Goal: Book appointment/travel/reservation

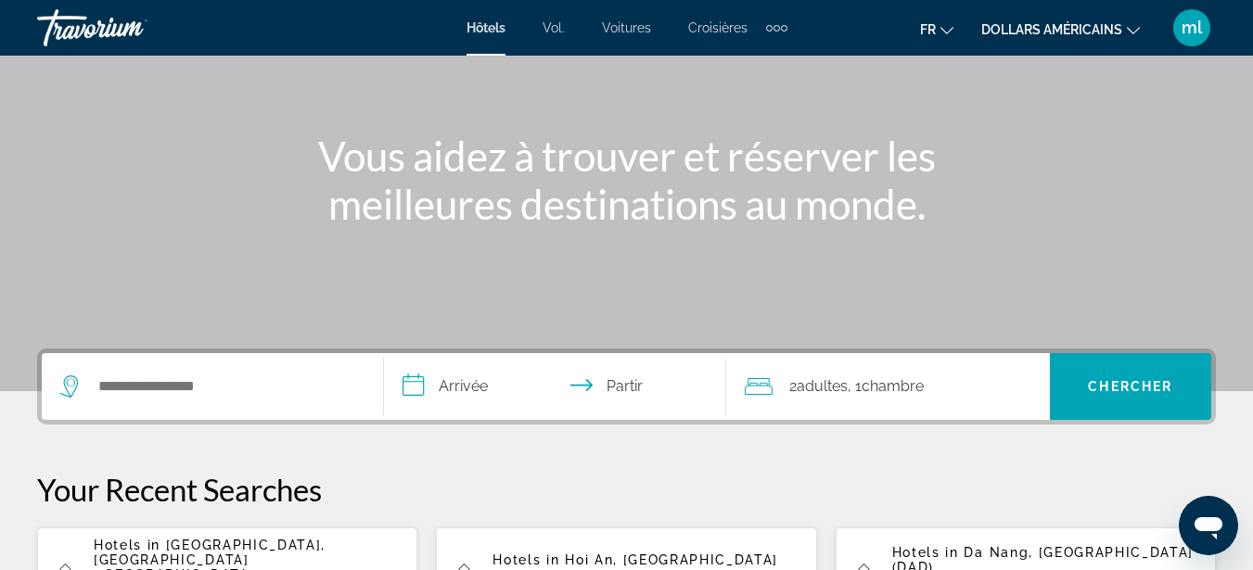
scroll to position [182, 0]
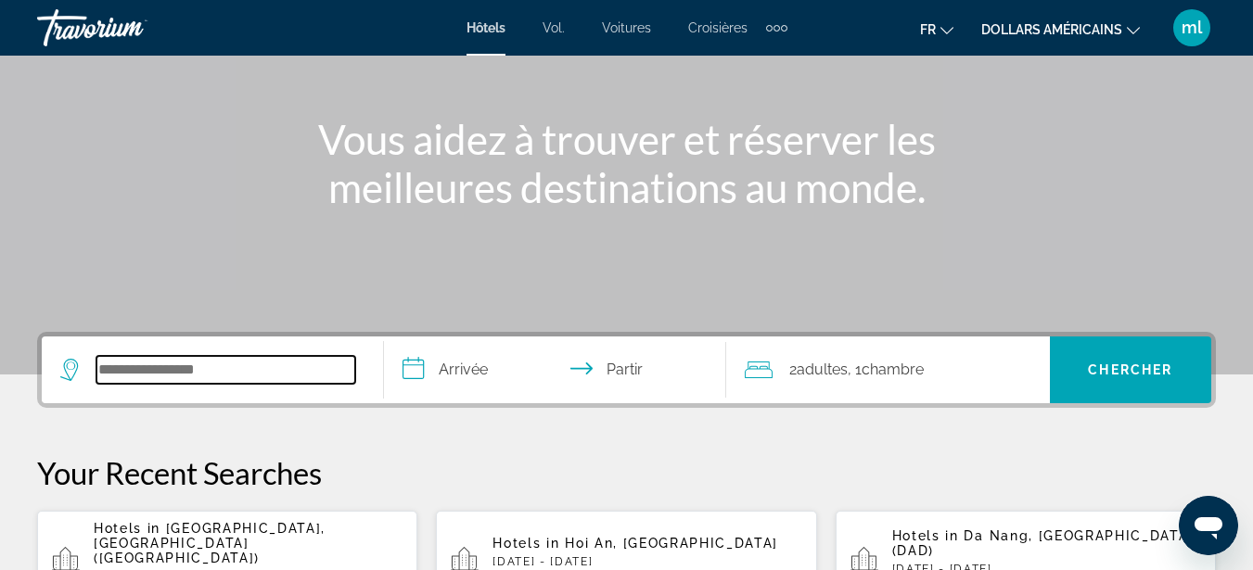
click at [198, 363] on input "Rechercher une destination hôtelière" at bounding box center [225, 370] width 259 height 28
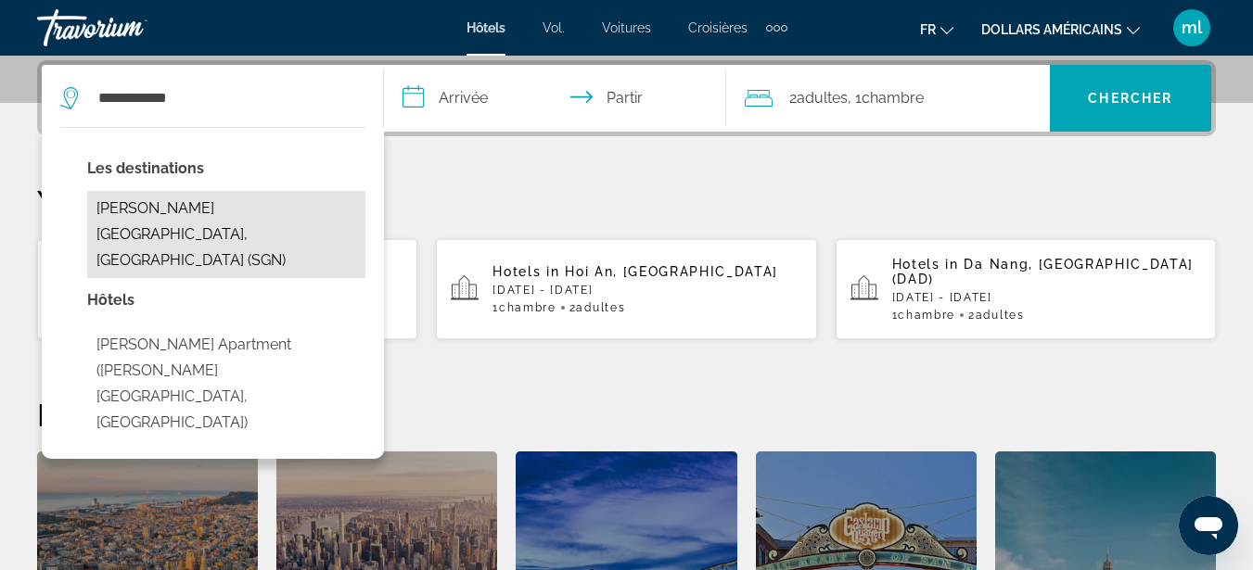
click at [238, 218] on button "[PERSON_NAME][GEOGRAPHIC_DATA], [GEOGRAPHIC_DATA] (SGN)" at bounding box center [226, 234] width 278 height 87
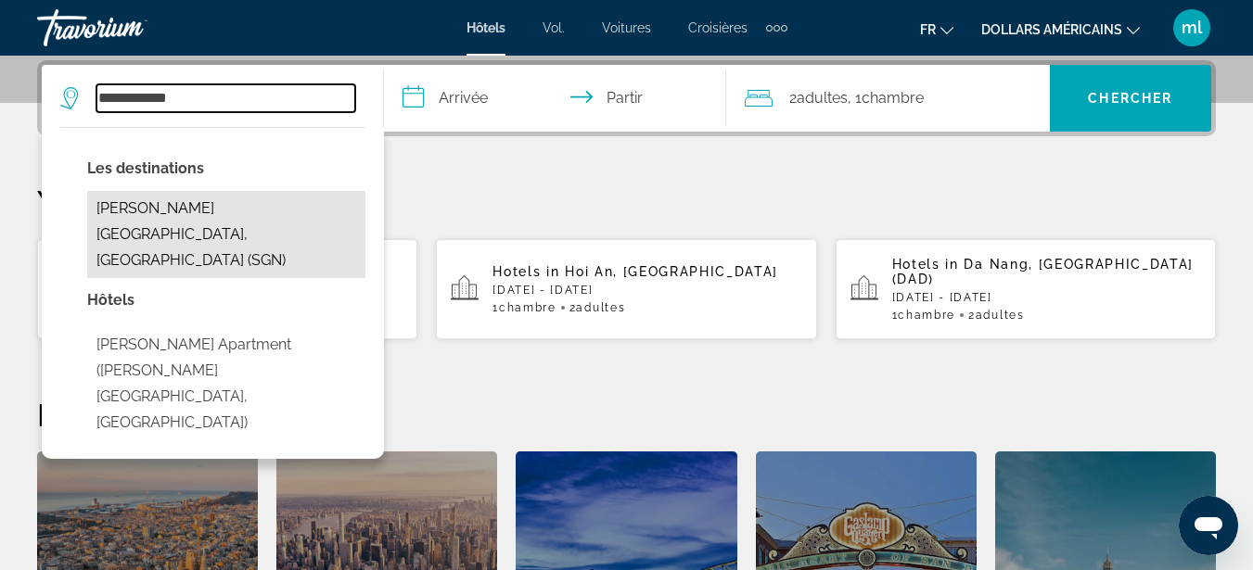
type input "**********"
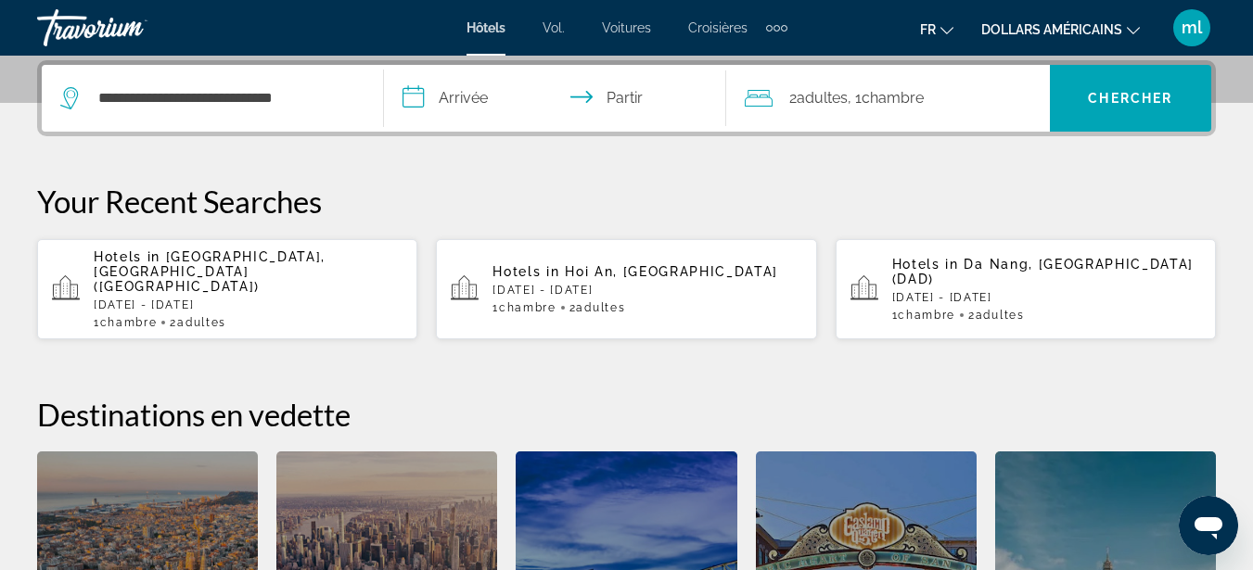
click at [455, 103] on input "**********" at bounding box center [559, 101] width 350 height 72
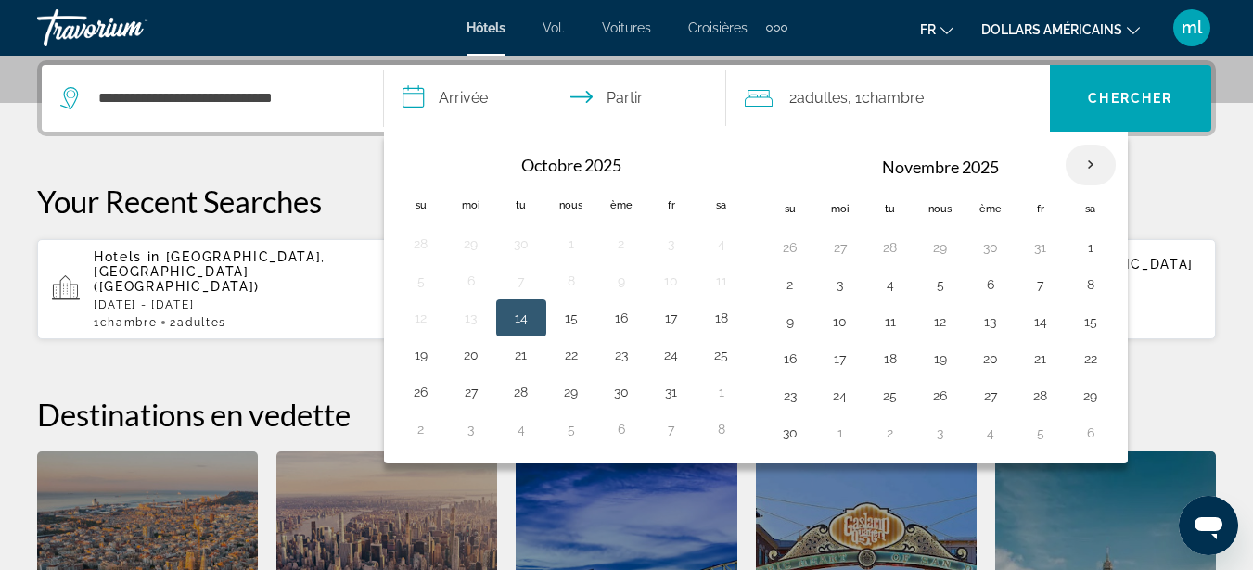
click at [1090, 163] on th "Mois prochain" at bounding box center [1090, 165] width 50 height 41
click at [515, 366] on button "21" at bounding box center [521, 359] width 30 height 26
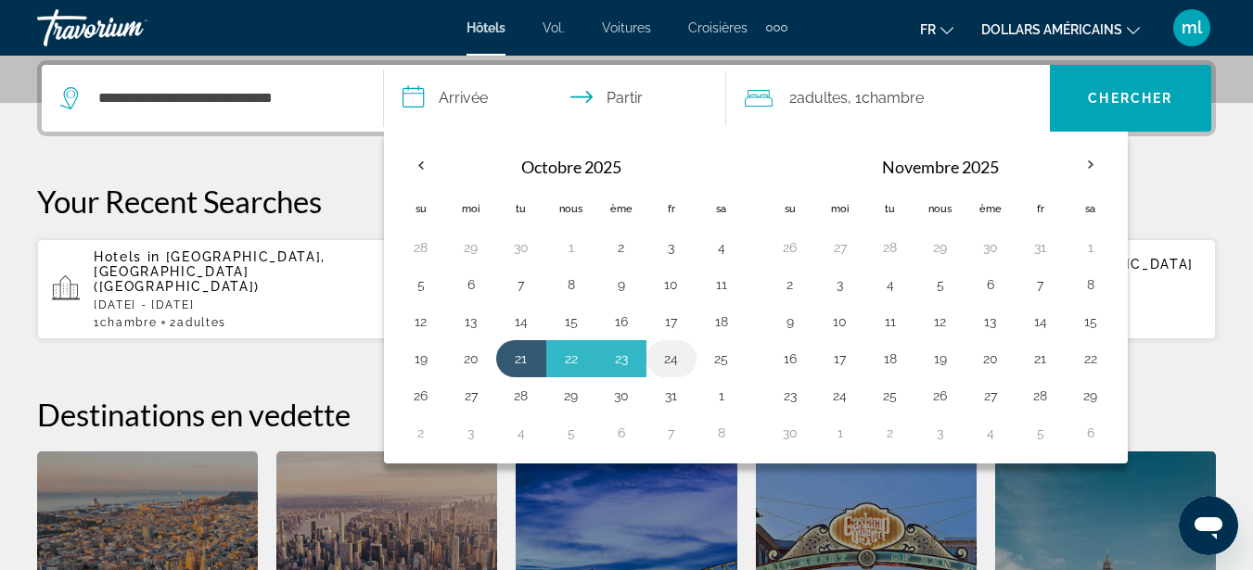
click at [669, 356] on button "24" at bounding box center [672, 359] width 30 height 26
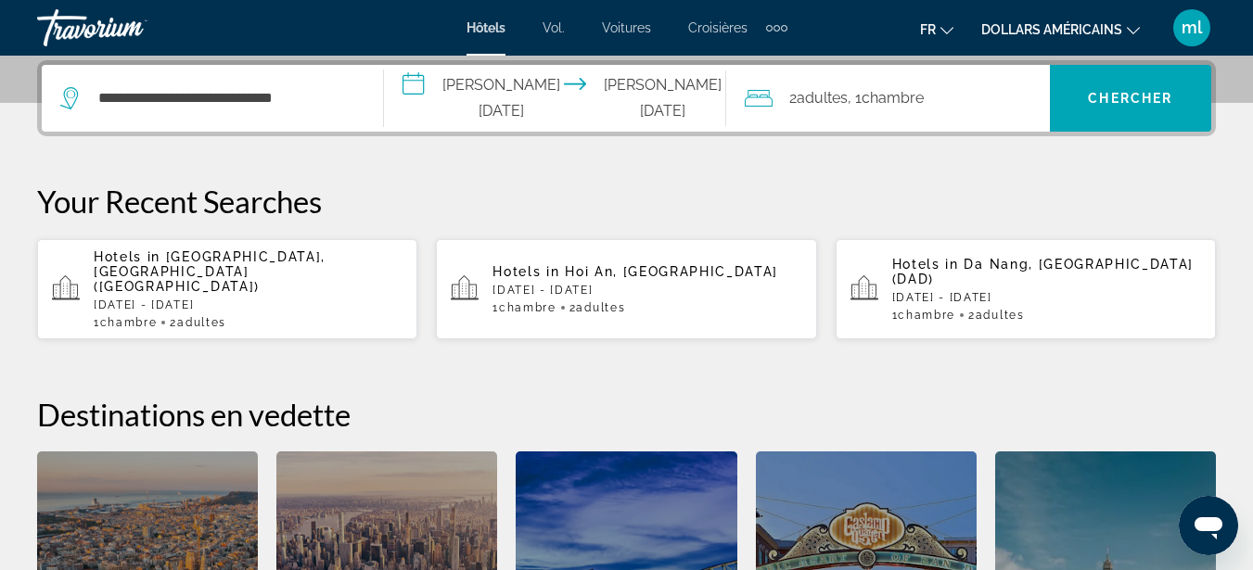
click at [684, 110] on input "**********" at bounding box center [559, 101] width 350 height 72
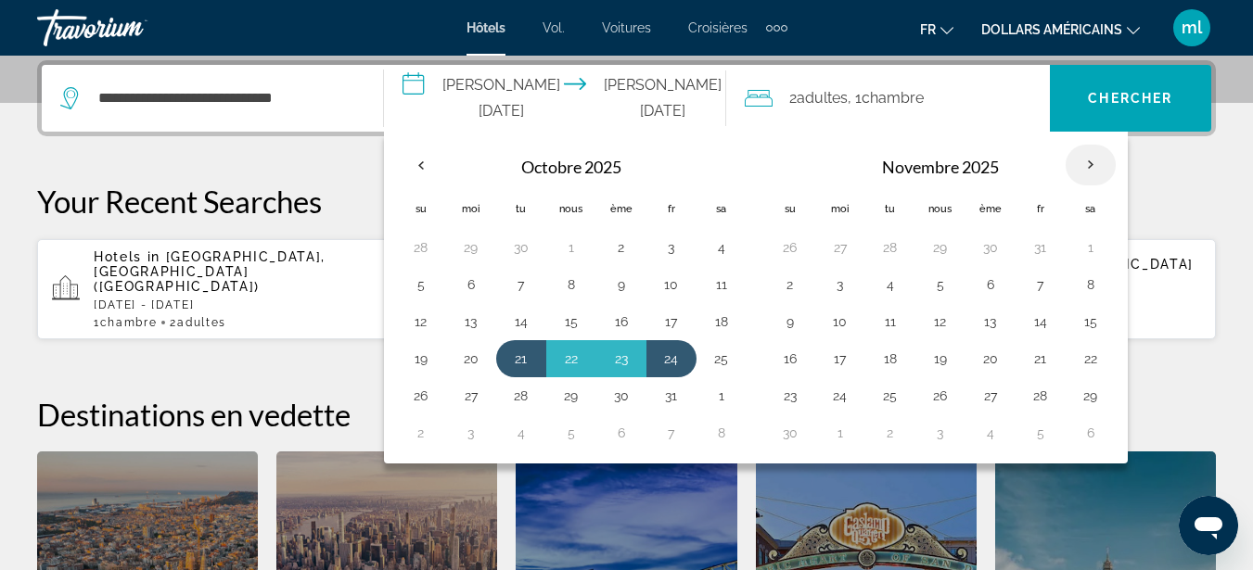
click at [1089, 166] on th "Mois prochain" at bounding box center [1090, 165] width 50 height 41
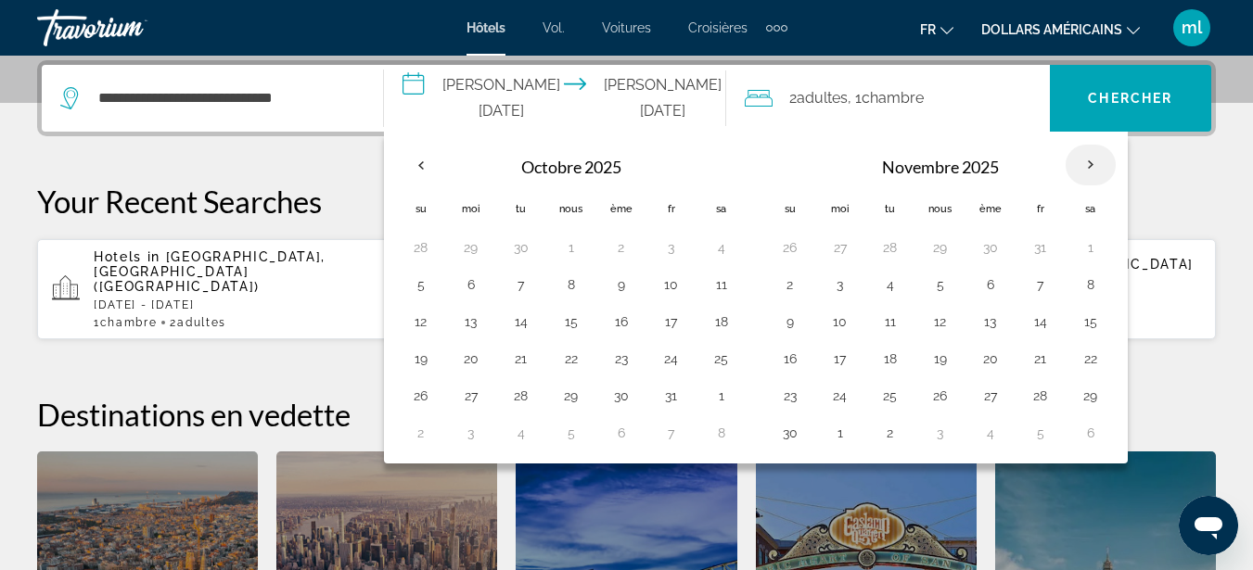
click at [1089, 166] on th "Mois prochain" at bounding box center [1090, 165] width 50 height 41
drag, startPoint x: 517, startPoint y: 363, endPoint x: 662, endPoint y: 367, distance: 144.7
click at [662, 367] on tr "19 20 21 22 23 24 25" at bounding box center [571, 358] width 351 height 37
click at [518, 349] on button "21" at bounding box center [521, 359] width 30 height 26
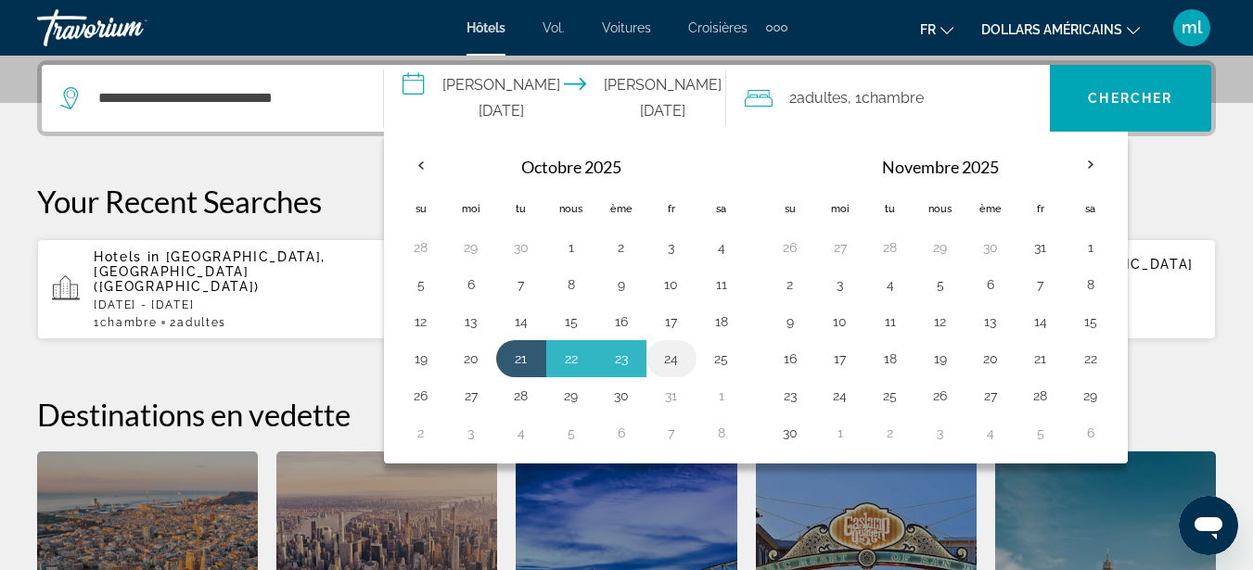
click at [669, 361] on button "24" at bounding box center [672, 359] width 30 height 26
type input "**********"
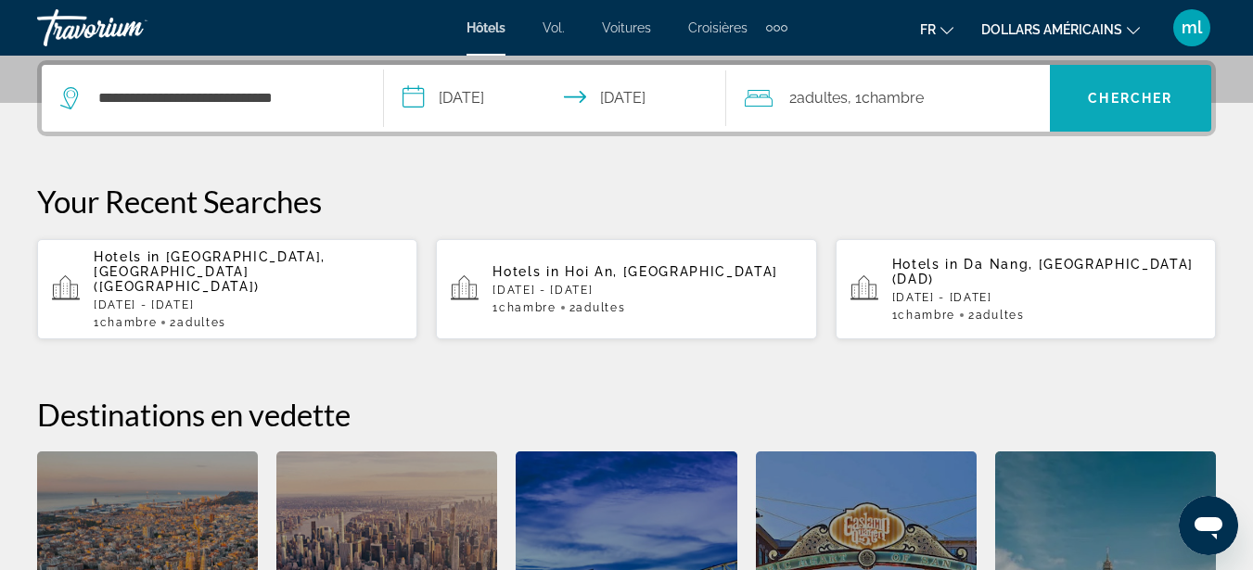
click at [1116, 108] on span "Recherche" at bounding box center [1130, 98] width 161 height 45
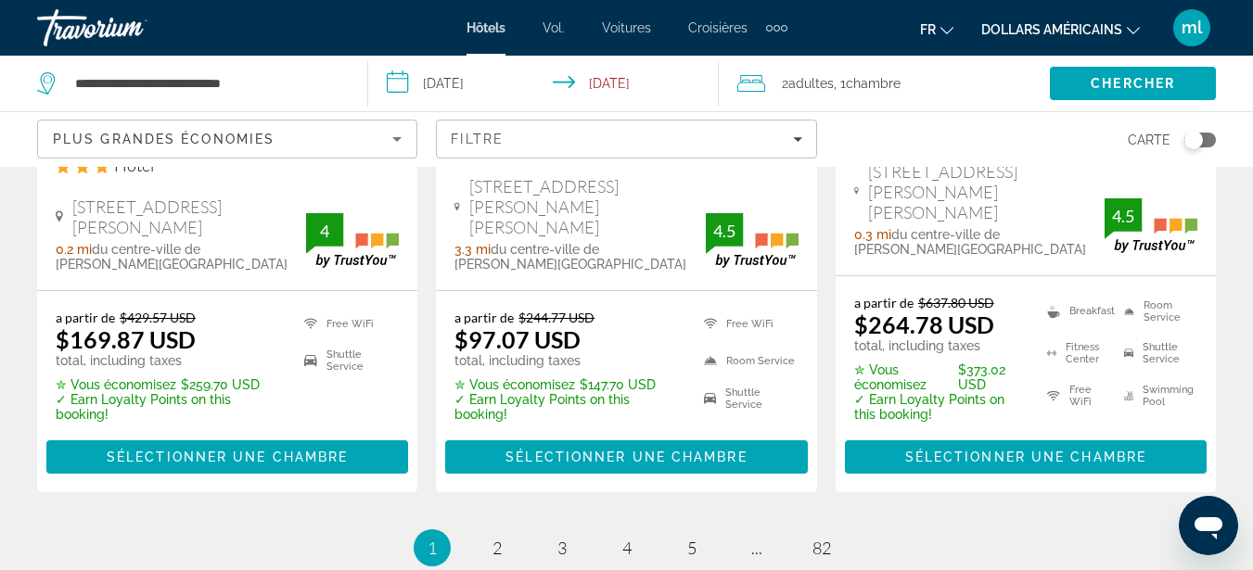
scroll to position [2792, 0]
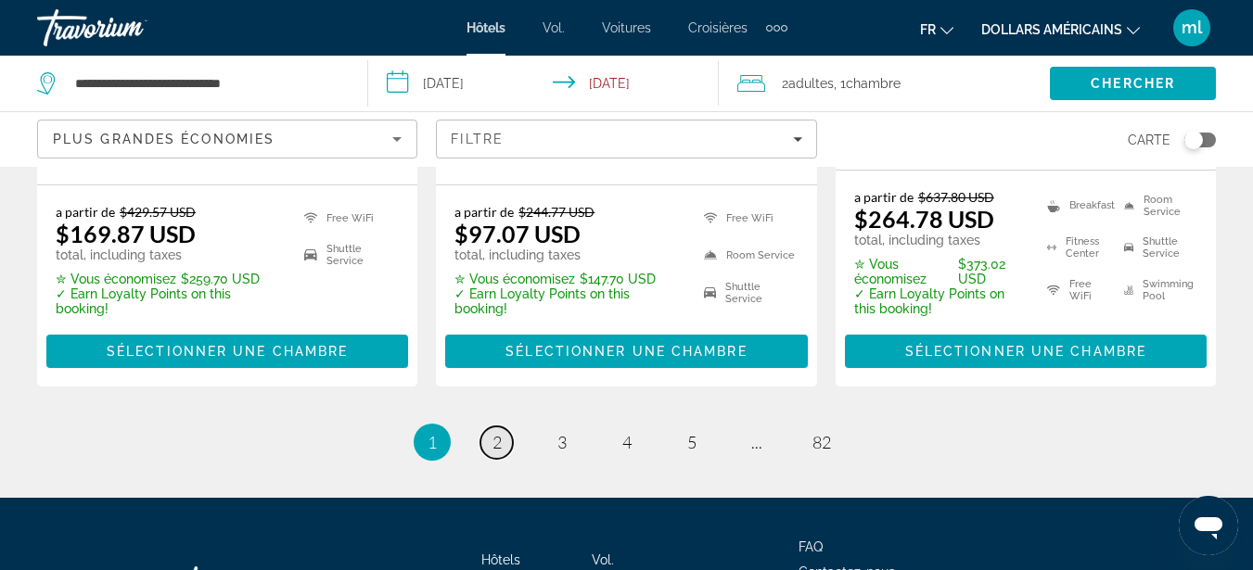
click at [498, 432] on span "2" at bounding box center [496, 442] width 9 height 20
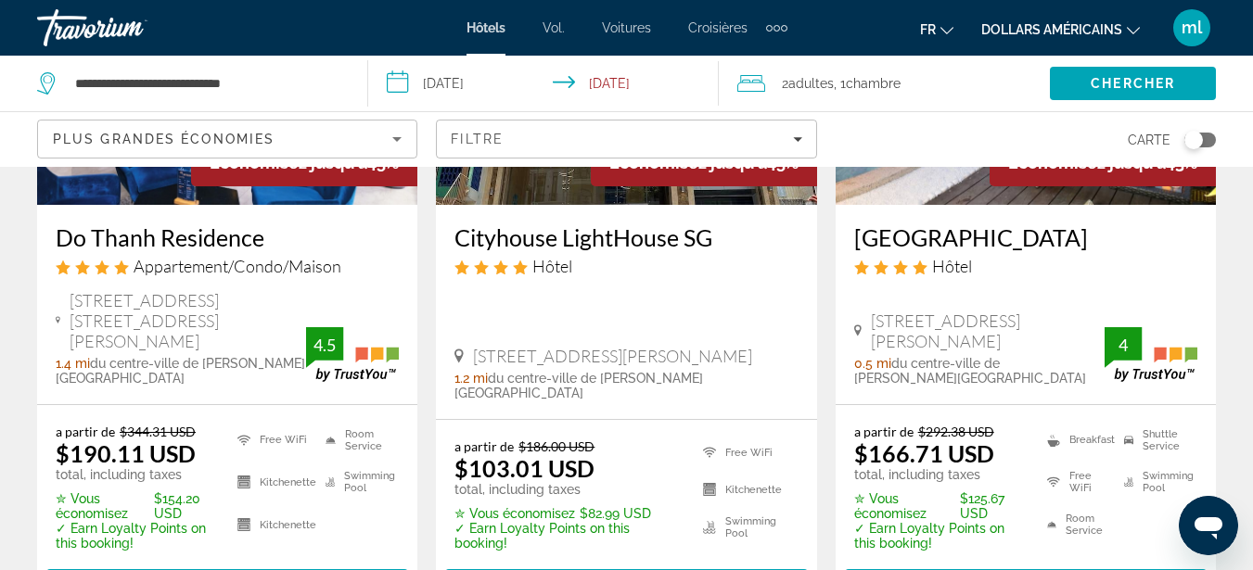
scroll to position [2667, 0]
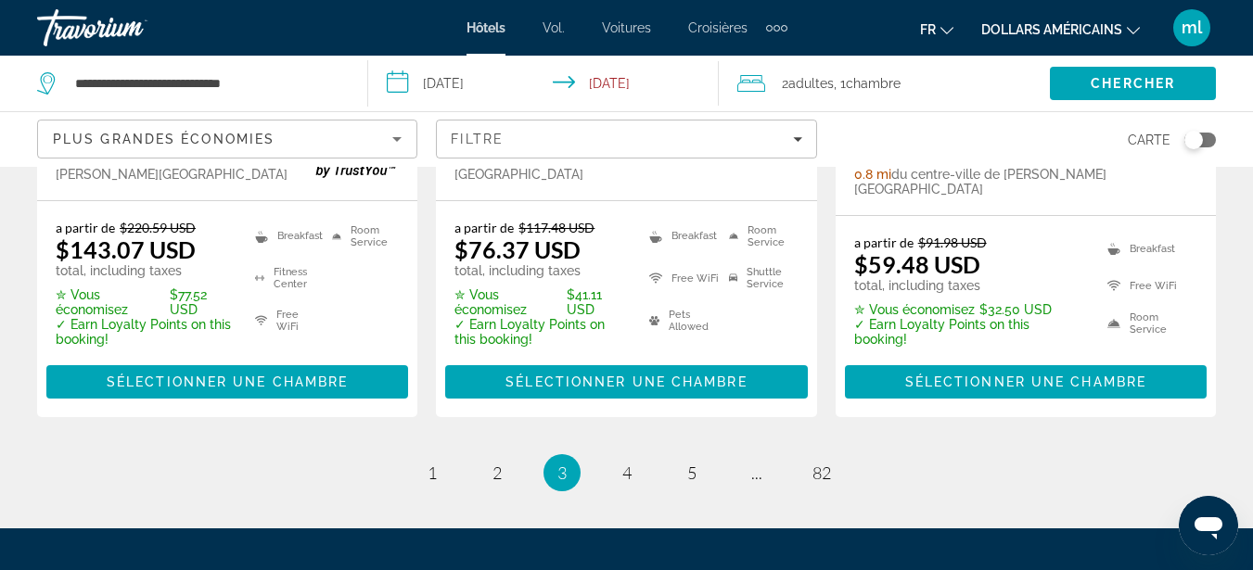
scroll to position [2817, 0]
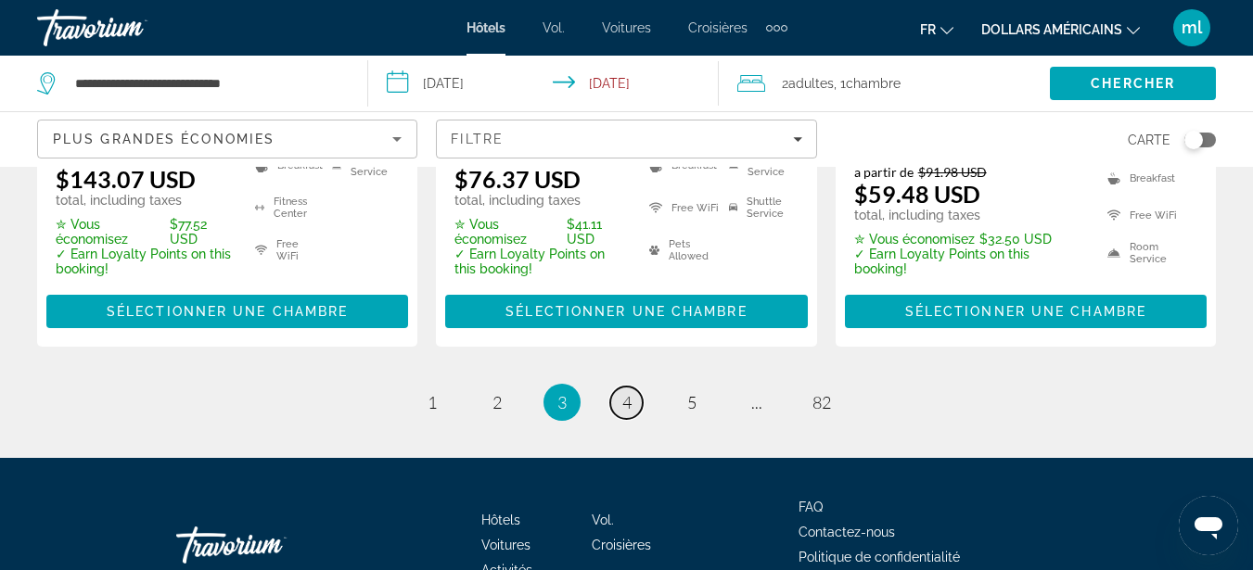
click at [625, 392] on span "4" at bounding box center [626, 402] width 9 height 20
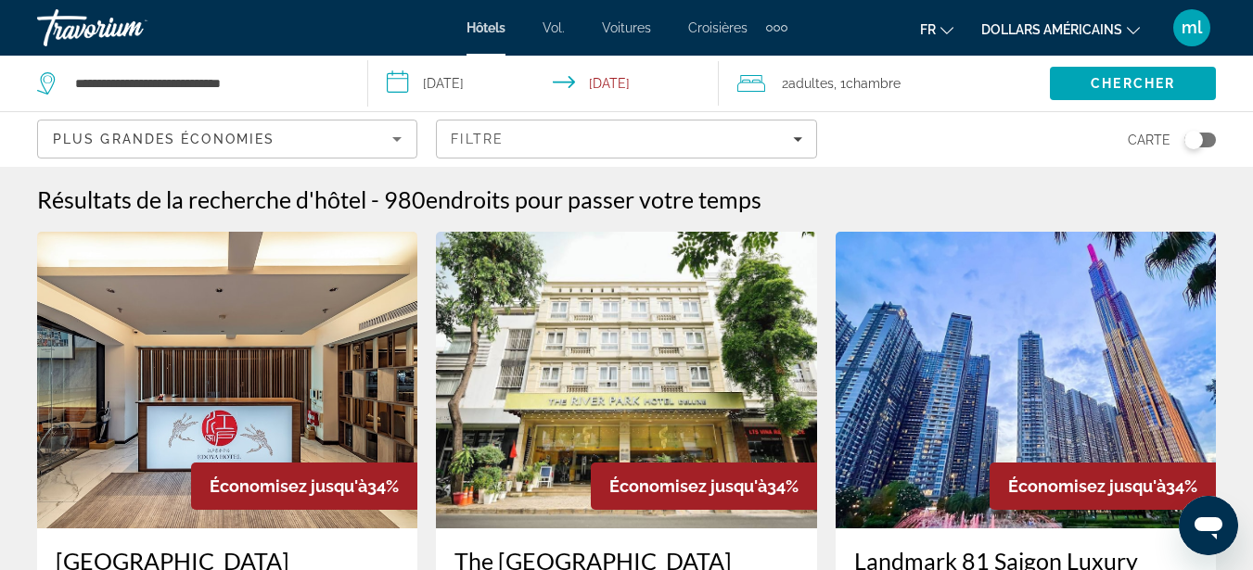
click at [769, 23] on div "Éléments de navigation supplémentaires" at bounding box center [776, 28] width 21 height 28
click at [766, 60] on font "Activités" at bounding box center [746, 62] width 51 height 15
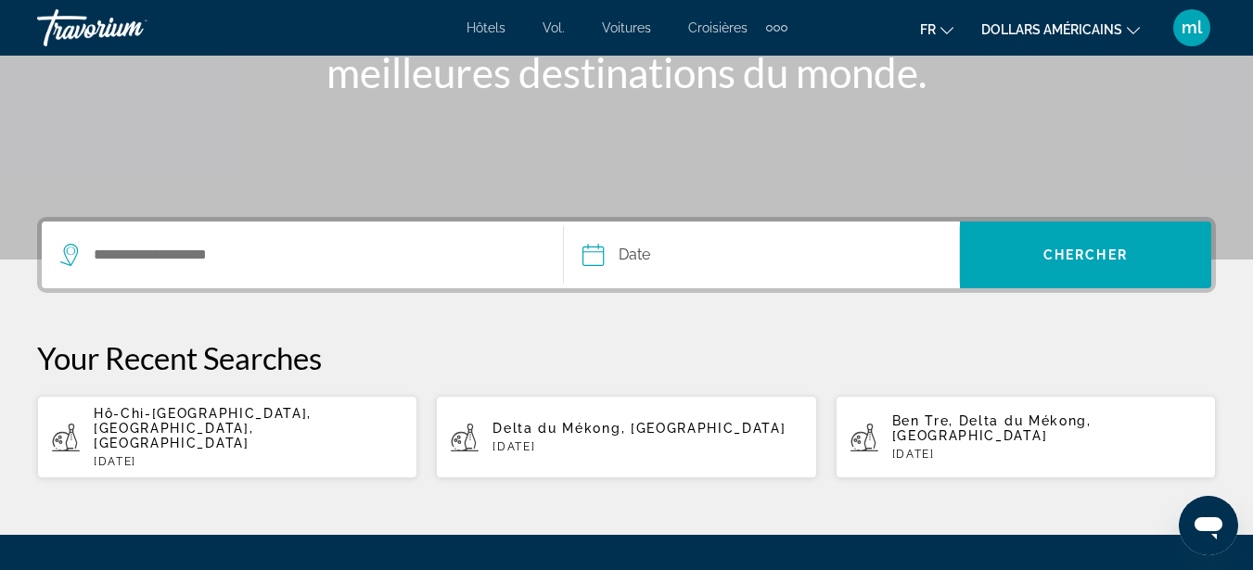
scroll to position [334, 0]
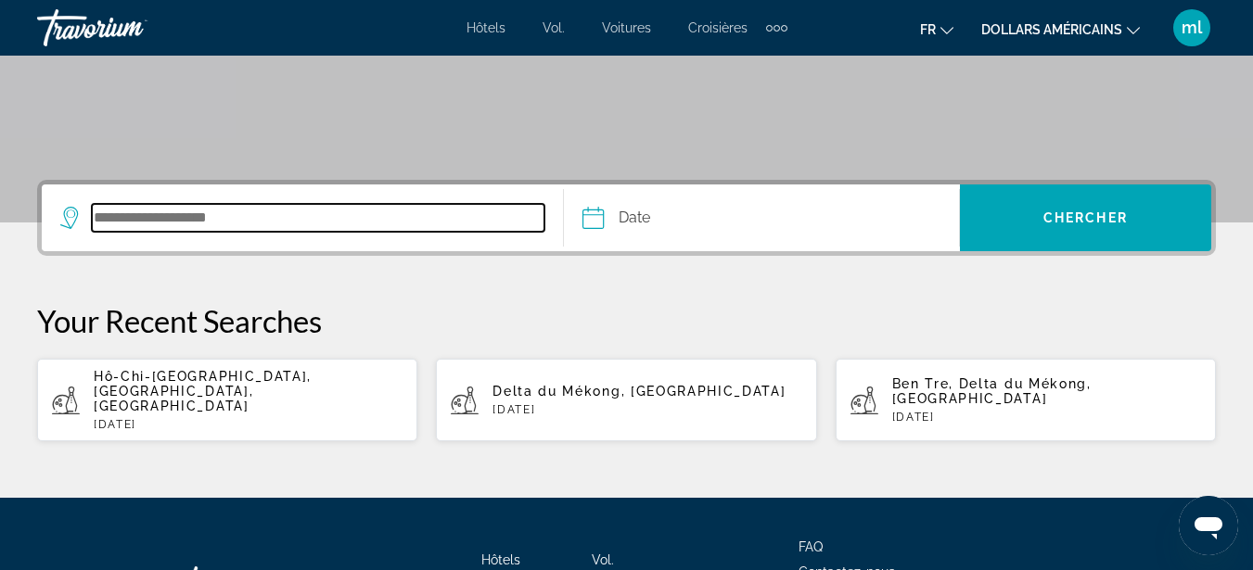
click at [177, 227] on input "Search destination" at bounding box center [318, 218] width 453 height 28
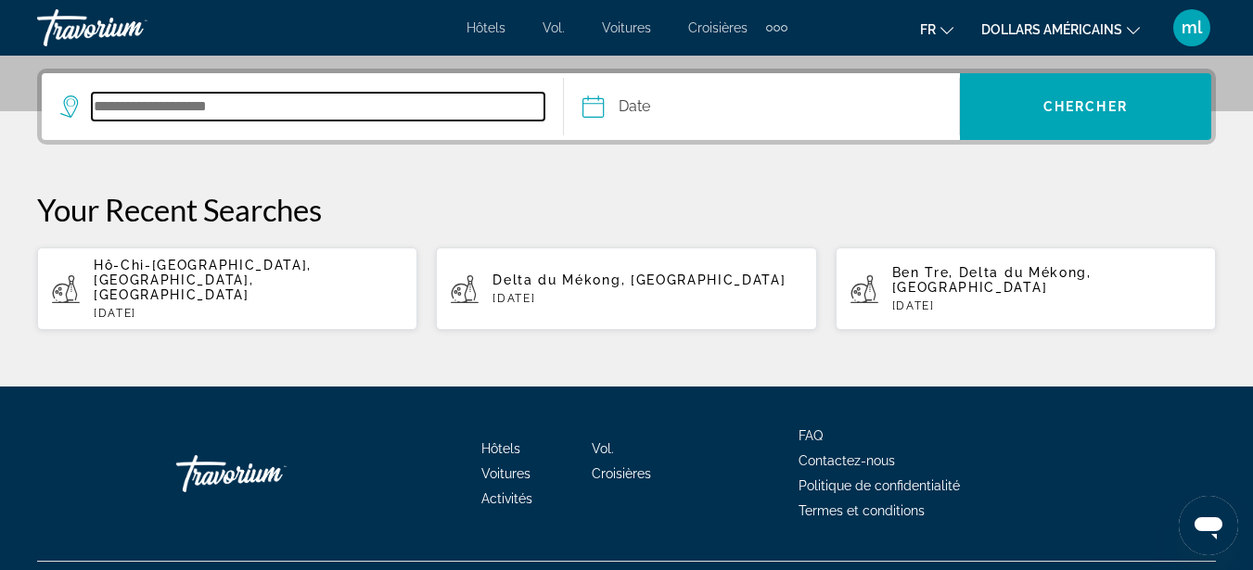
scroll to position [453, 0]
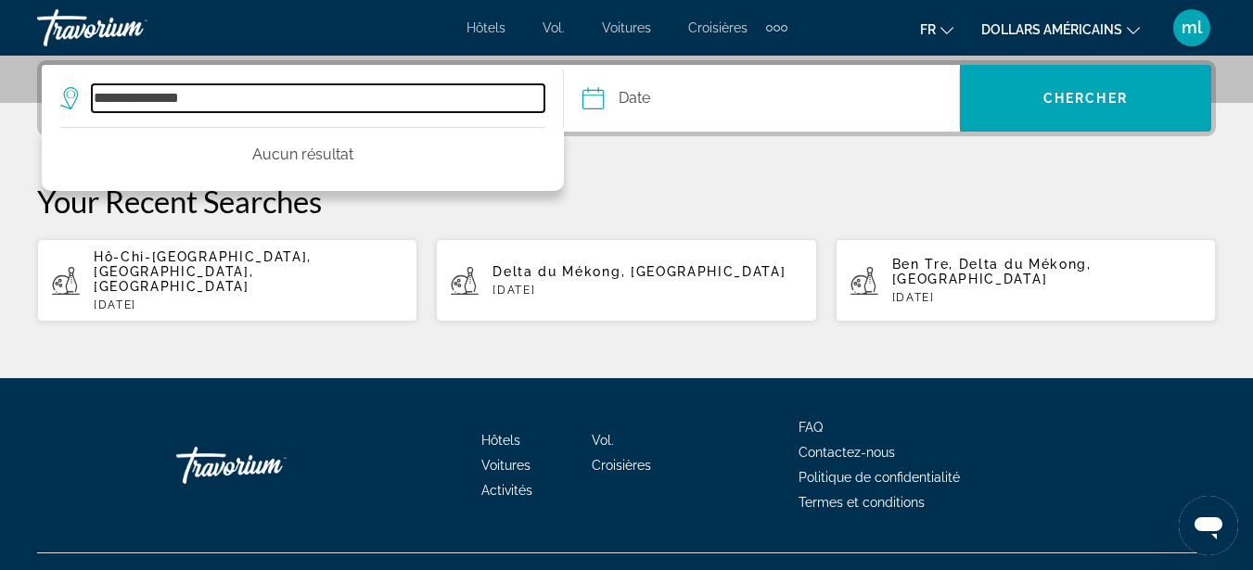
type input "**********"
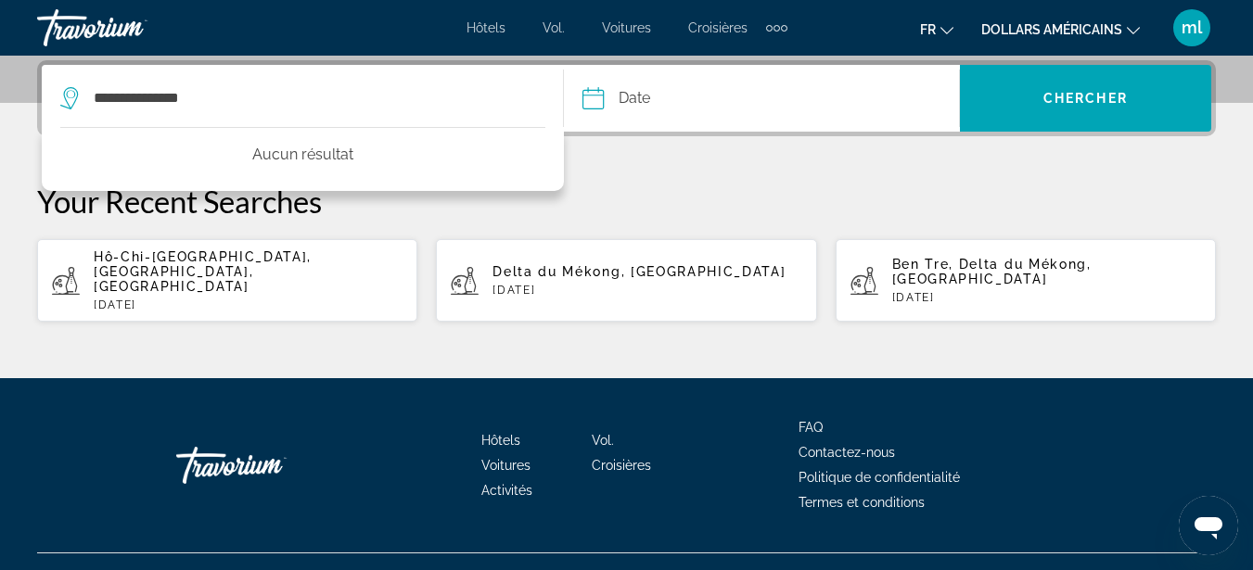
click at [636, 91] on input "Date" at bounding box center [676, 101] width 196 height 72
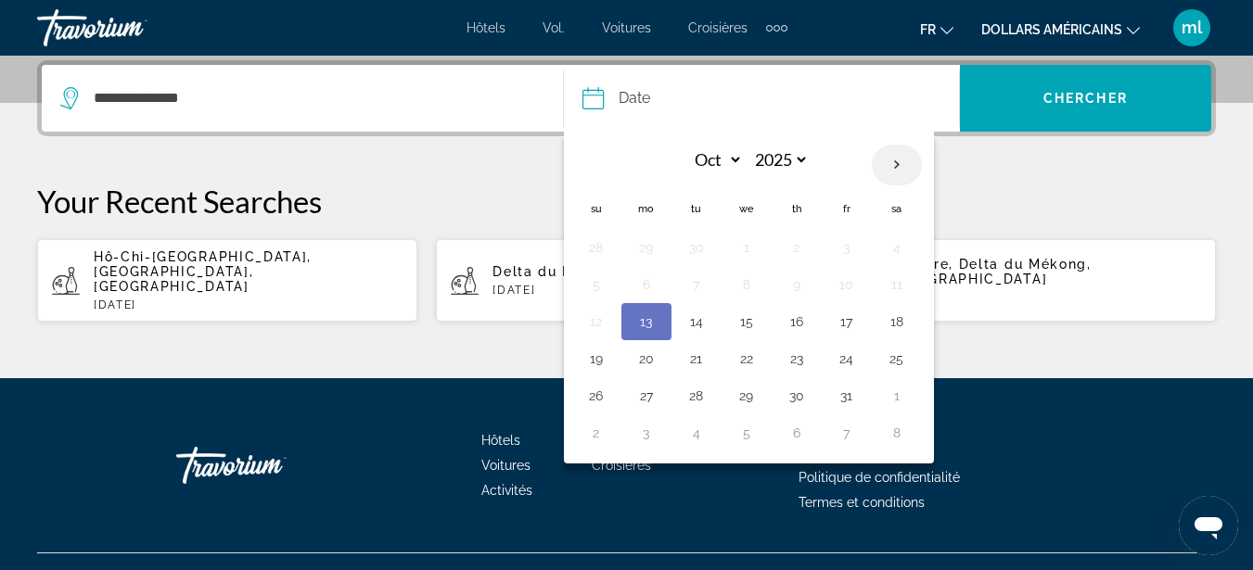
click at [893, 159] on th "Next month" at bounding box center [897, 165] width 50 height 41
select select "*"
select select "****"
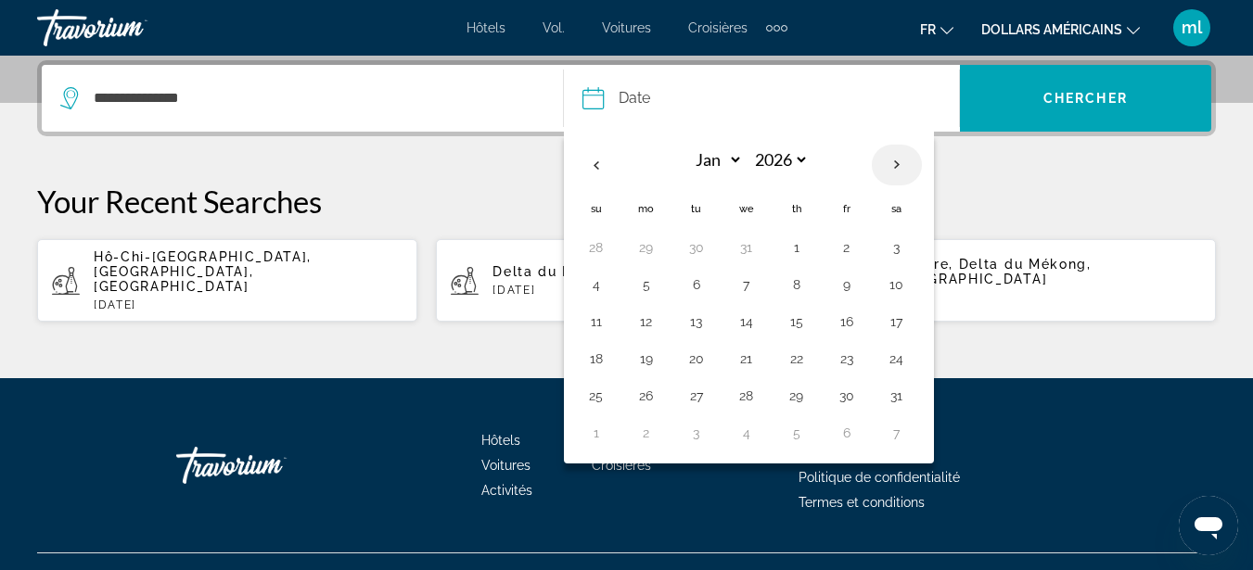
click at [893, 159] on th "Next month" at bounding box center [897, 165] width 50 height 41
select select "*"
click at [698, 361] on button "21" at bounding box center [697, 359] width 30 height 26
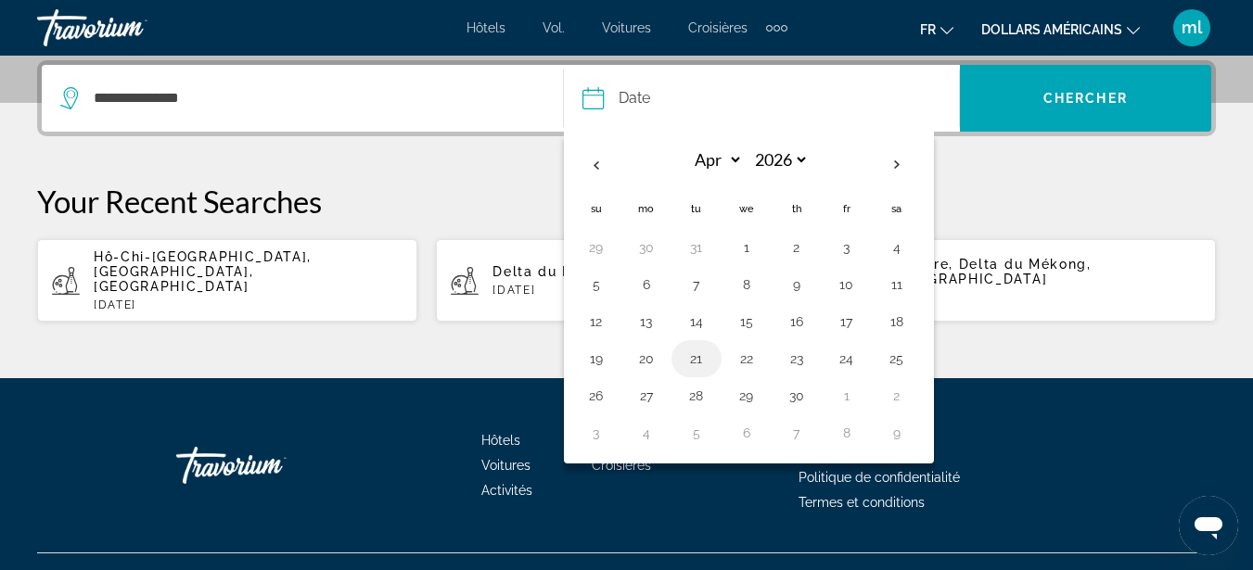
type input "**********"
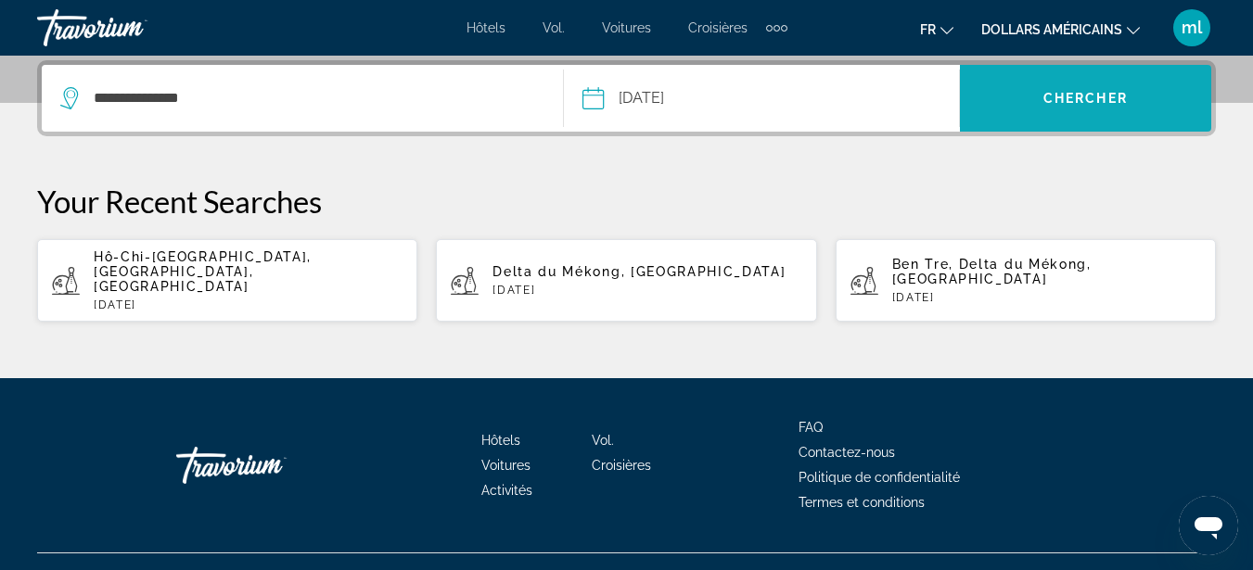
click at [1108, 105] on span "Chercher" at bounding box center [1085, 98] width 84 height 15
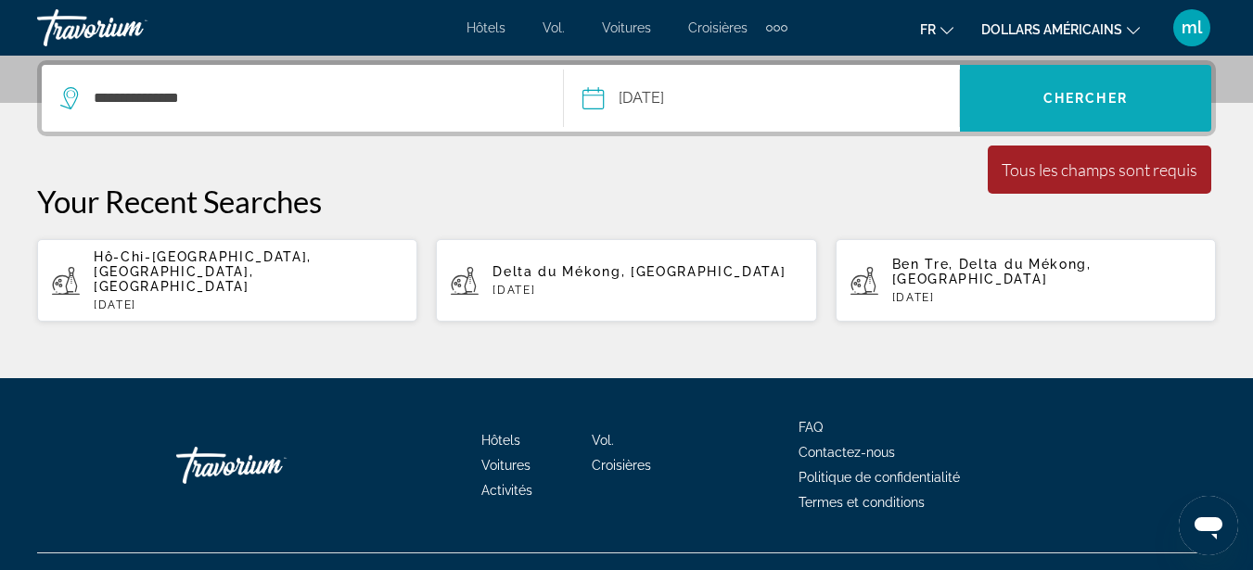
click at [1091, 95] on span "Chercher" at bounding box center [1085, 98] width 84 height 15
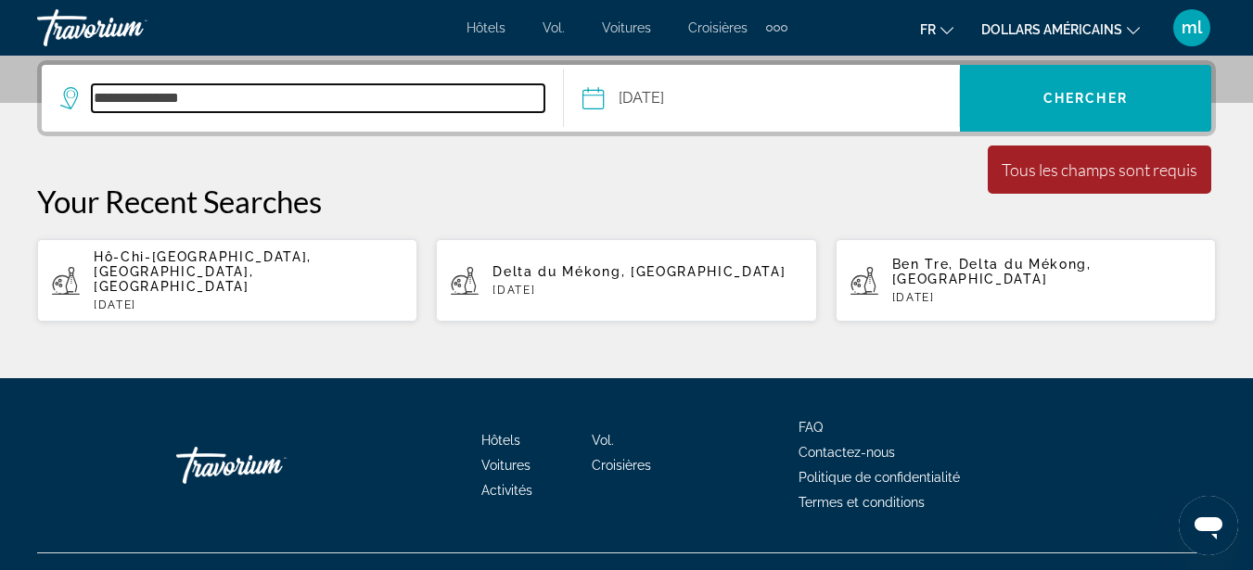
click at [282, 108] on input "**********" at bounding box center [318, 98] width 453 height 28
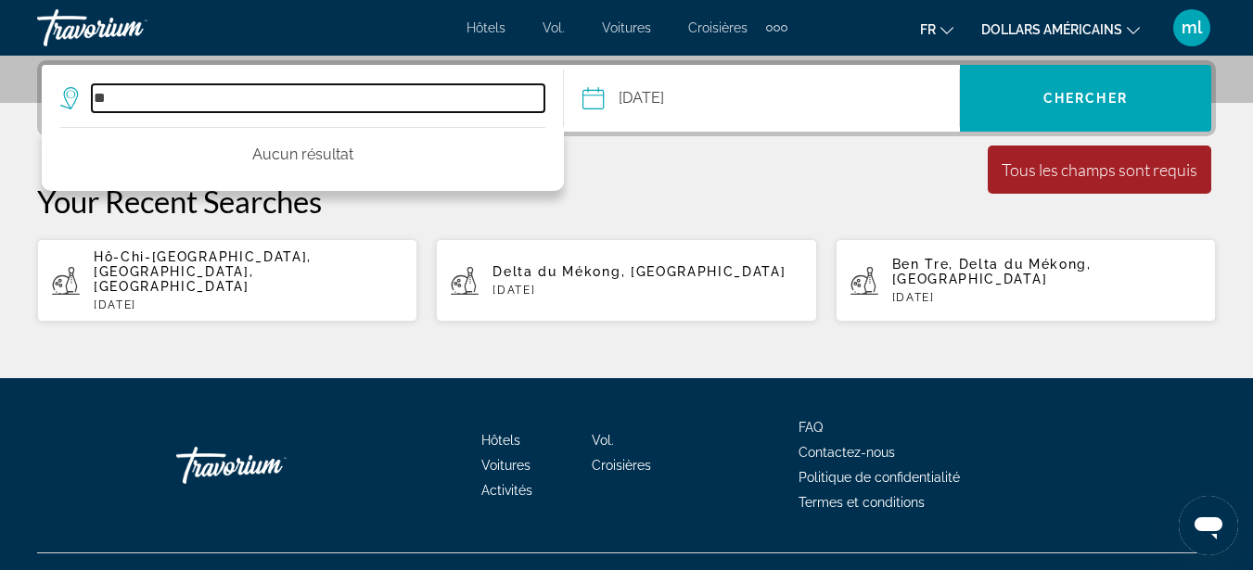
type input "*"
click at [534, 103] on input "*******" at bounding box center [318, 98] width 453 height 28
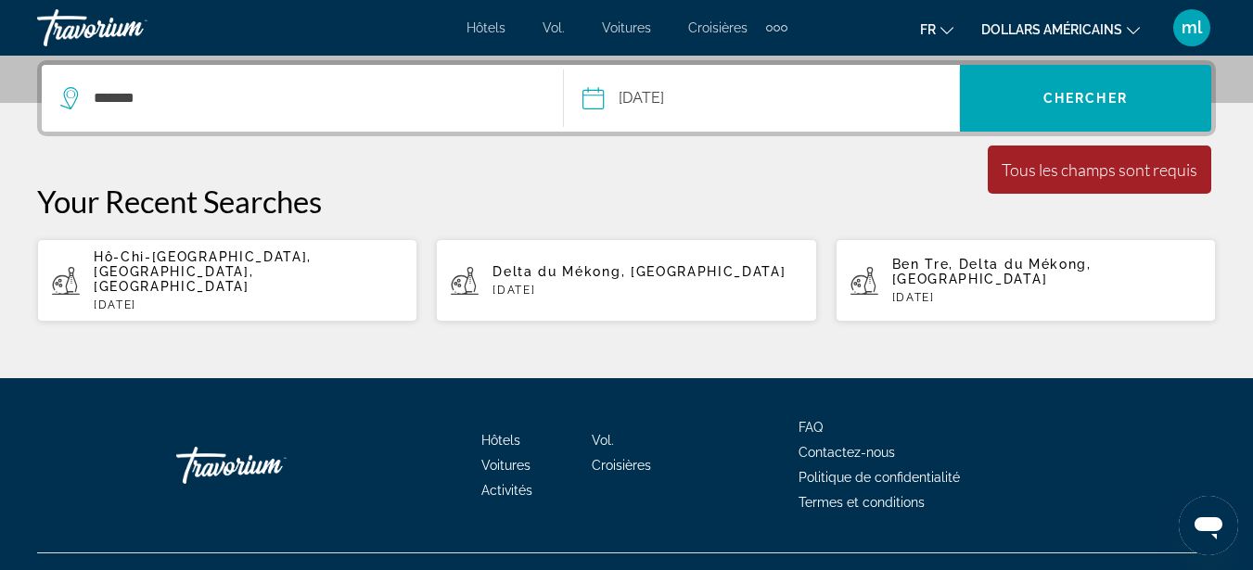
click at [772, 25] on div "Éléments de navigation supplémentaires" at bounding box center [776, 28] width 21 height 28
click at [751, 56] on font "Activités" at bounding box center [746, 62] width 54 height 15
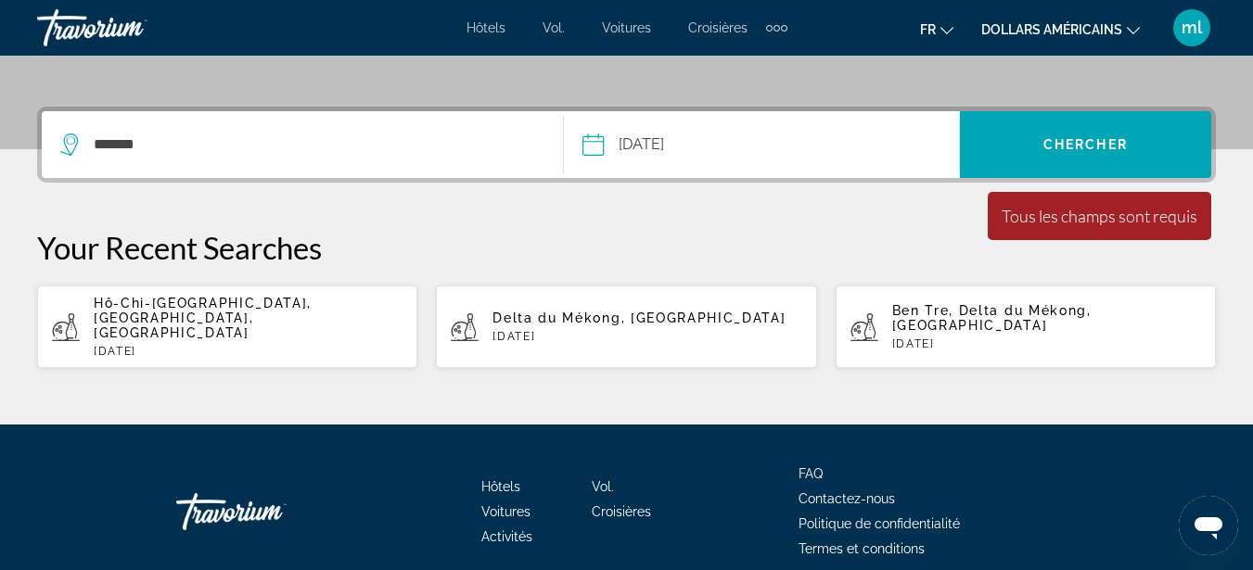
scroll to position [474, 0]
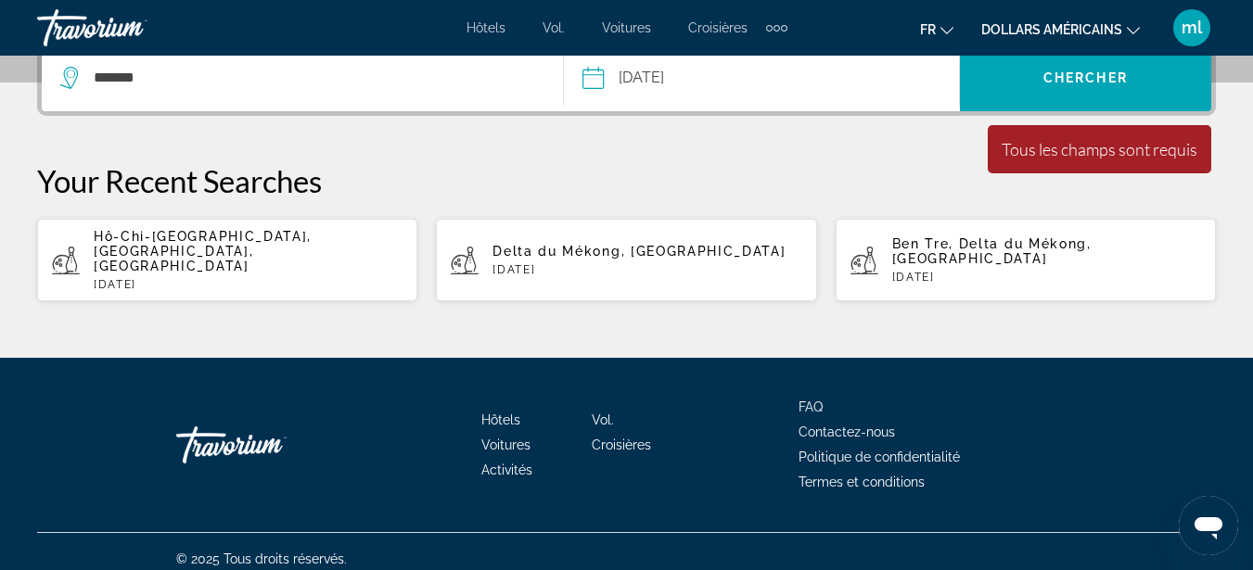
click at [152, 248] on span "Hô-Chi-[GEOGRAPHIC_DATA], [GEOGRAPHIC_DATA], [GEOGRAPHIC_DATA]" at bounding box center [203, 251] width 218 height 45
type input "**********"
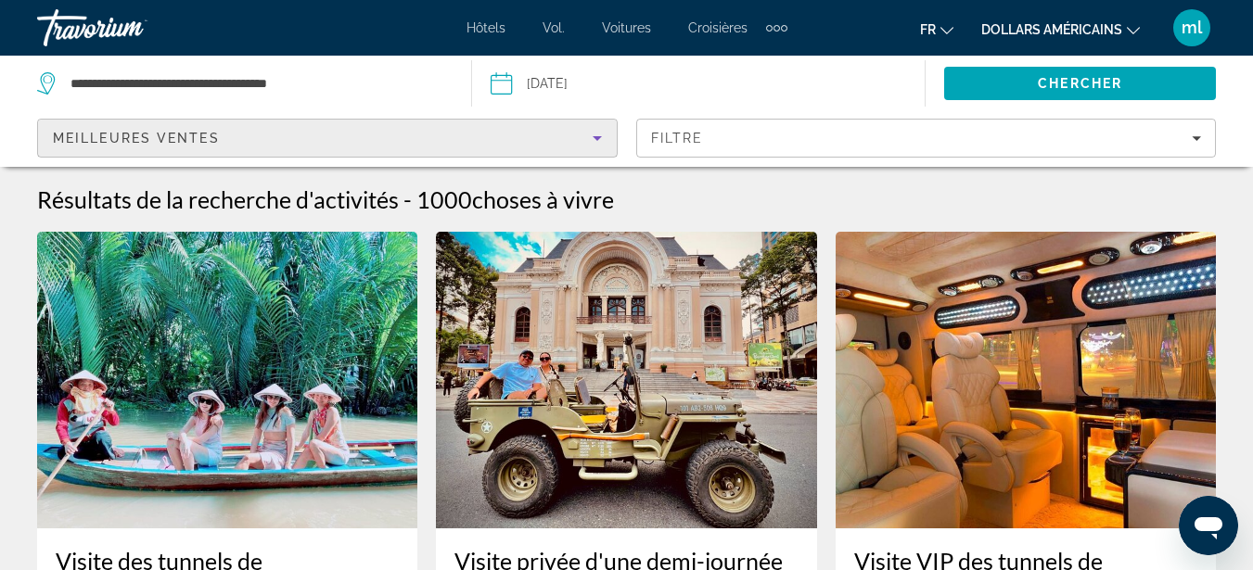
click at [362, 134] on div "Meilleures ventes" at bounding box center [323, 138] width 540 height 22
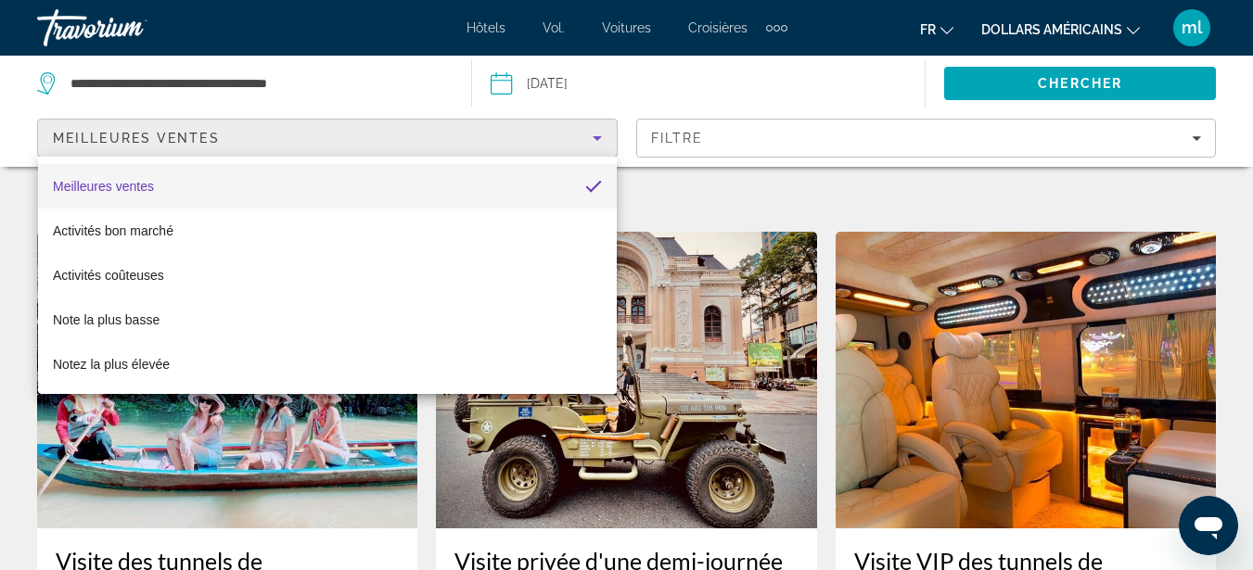
click at [598, 133] on div at bounding box center [626, 285] width 1253 height 570
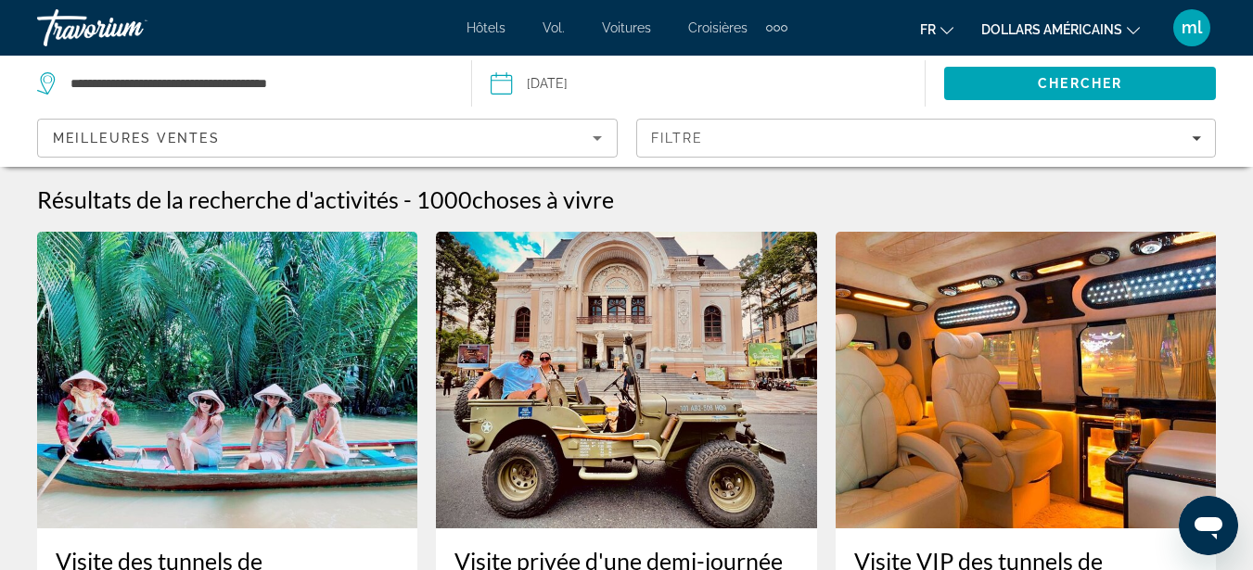
click at [598, 133] on icon "Sort by" at bounding box center [597, 138] width 22 height 22
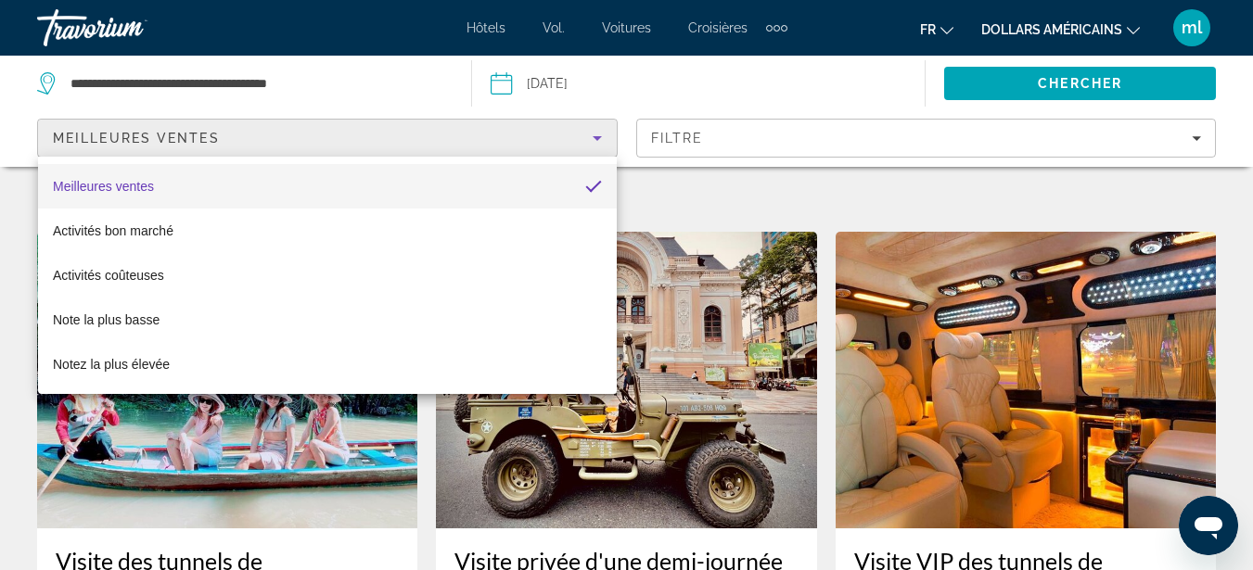
click at [598, 133] on div at bounding box center [626, 285] width 1253 height 570
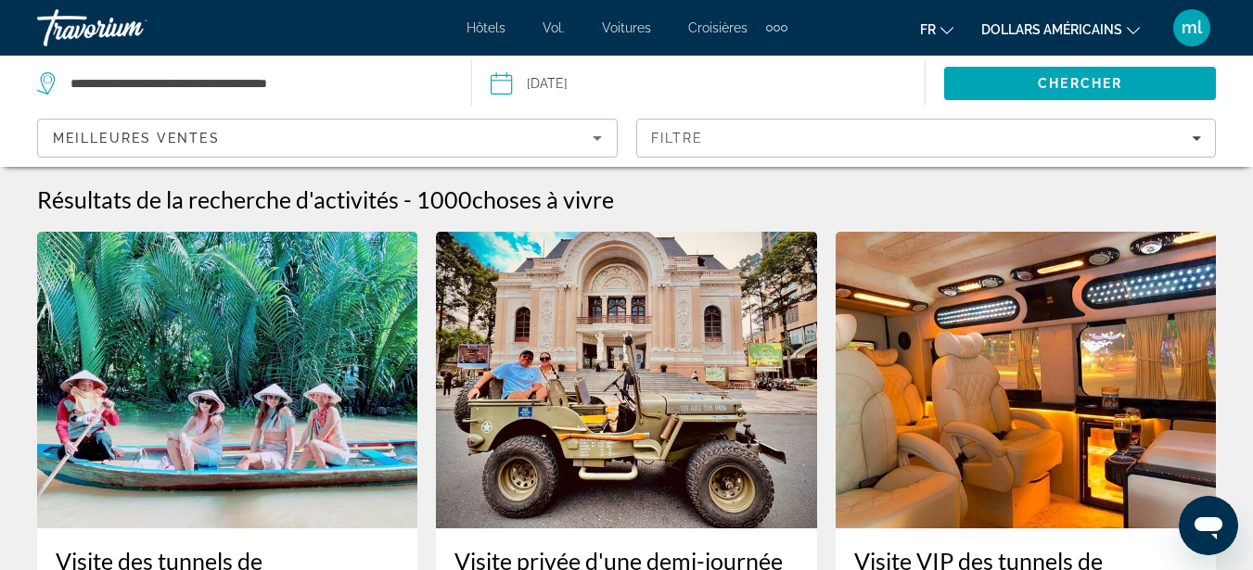
drag, startPoint x: 776, startPoint y: 21, endPoint x: 778, endPoint y: 7, distance: 14.0
click at [778, 7] on div "Hôtels Vol. Voitures Croisières Activités Hôtels Vol. Voitures Croisières Activ…" at bounding box center [626, 28] width 1253 height 48
drag, startPoint x: 778, startPoint y: 28, endPoint x: 783, endPoint y: 9, distance: 19.1
click at [783, 9] on div "Hôtels Vol. Voitures Croisières Activités Hôtels Vol. Voitures Croisières Activ…" at bounding box center [626, 28] width 1253 height 48
drag, startPoint x: 781, startPoint y: 24, endPoint x: 781, endPoint y: 12, distance: 12.1
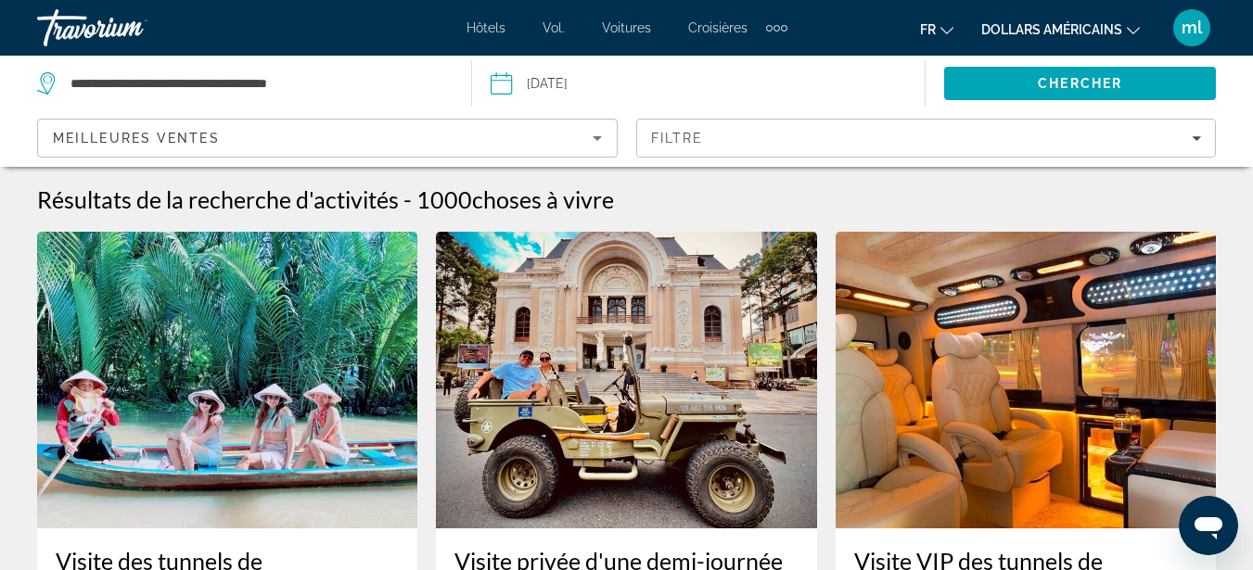
click at [781, 12] on div "Hôtels Vol. Voitures Croisières Activités Hôtels Vol. Voitures Croisières Activ…" at bounding box center [626, 28] width 1253 height 48
click at [766, 26] on div "Éléments de navigation supplémentaires" at bounding box center [769, 28] width 6 height 6
click at [741, 70] on link "Activités" at bounding box center [745, 61] width 72 height 33
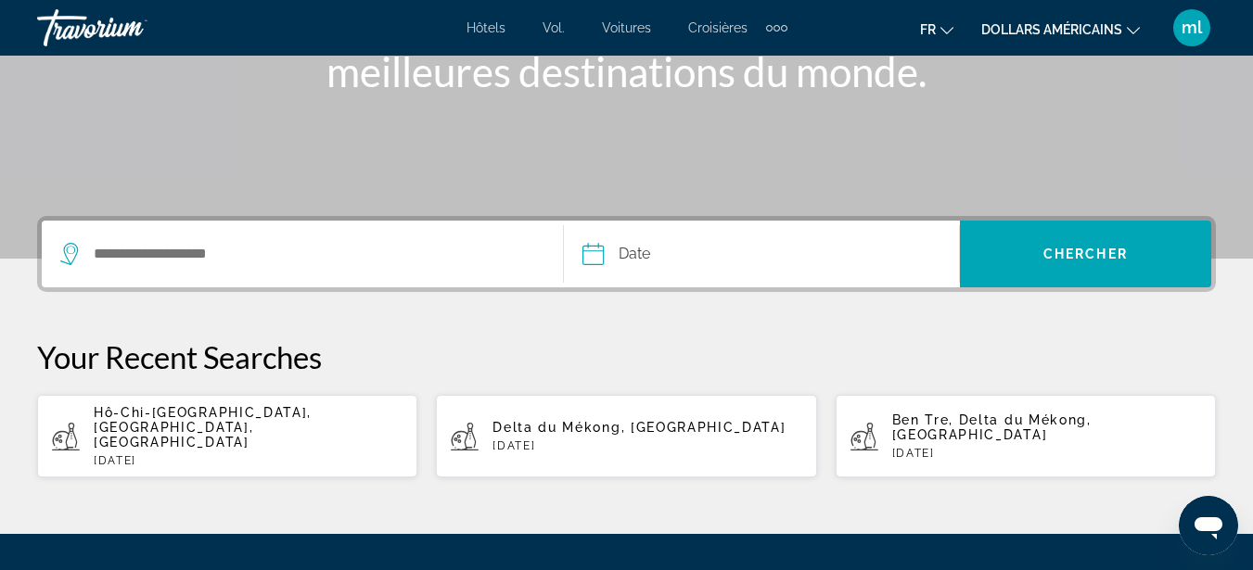
scroll to position [306, 0]
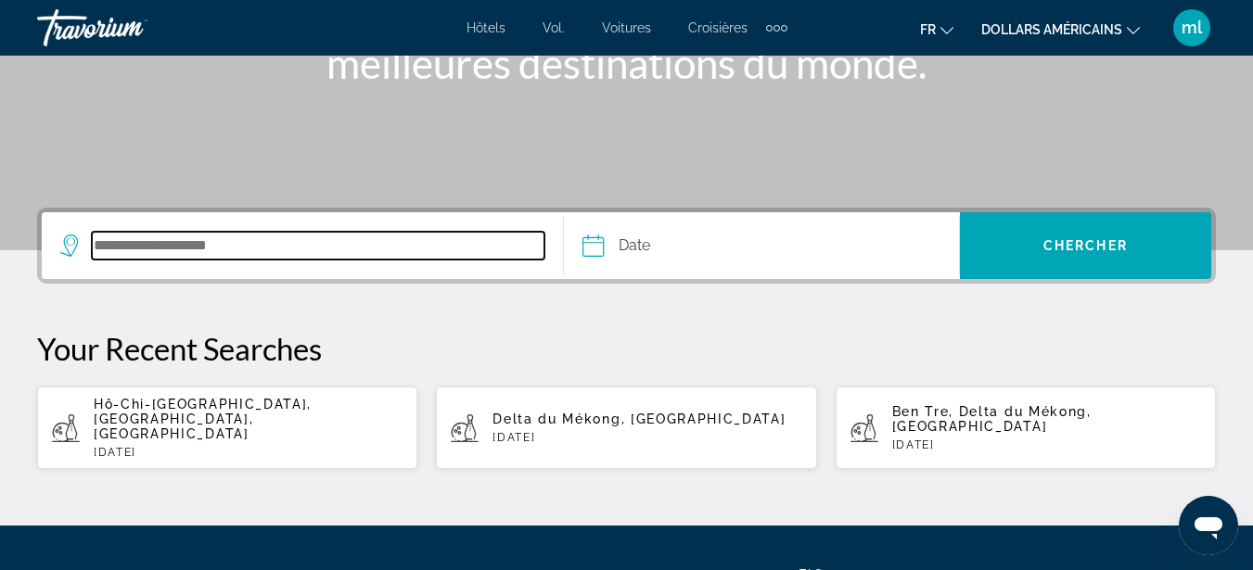
click at [223, 257] on input "Search destination" at bounding box center [318, 246] width 453 height 28
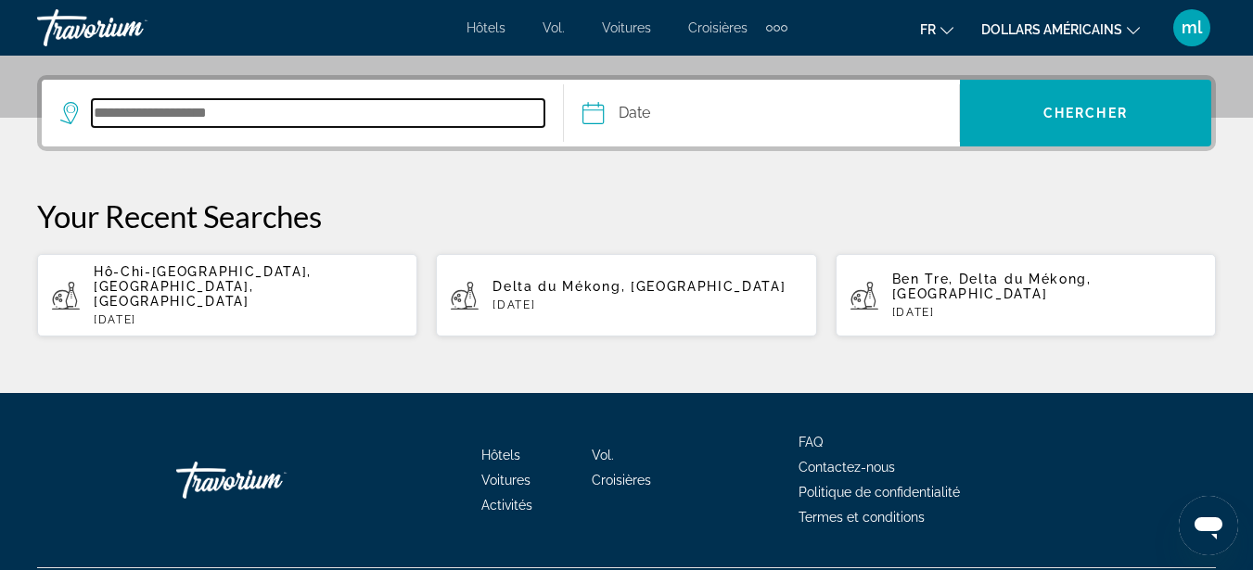
scroll to position [453, 0]
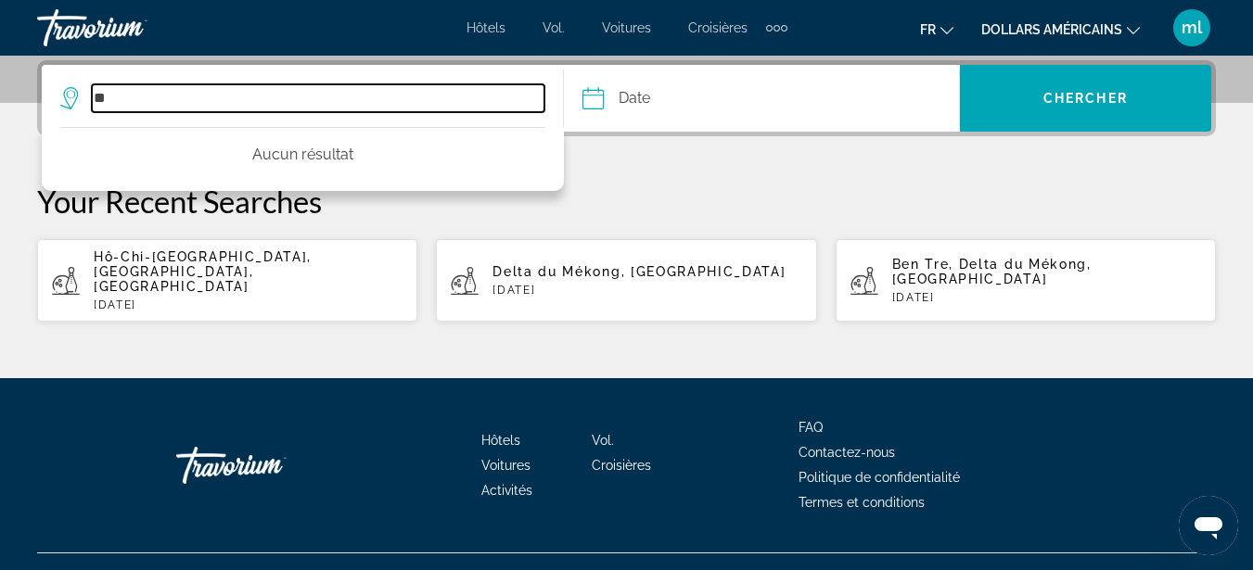
type input "*"
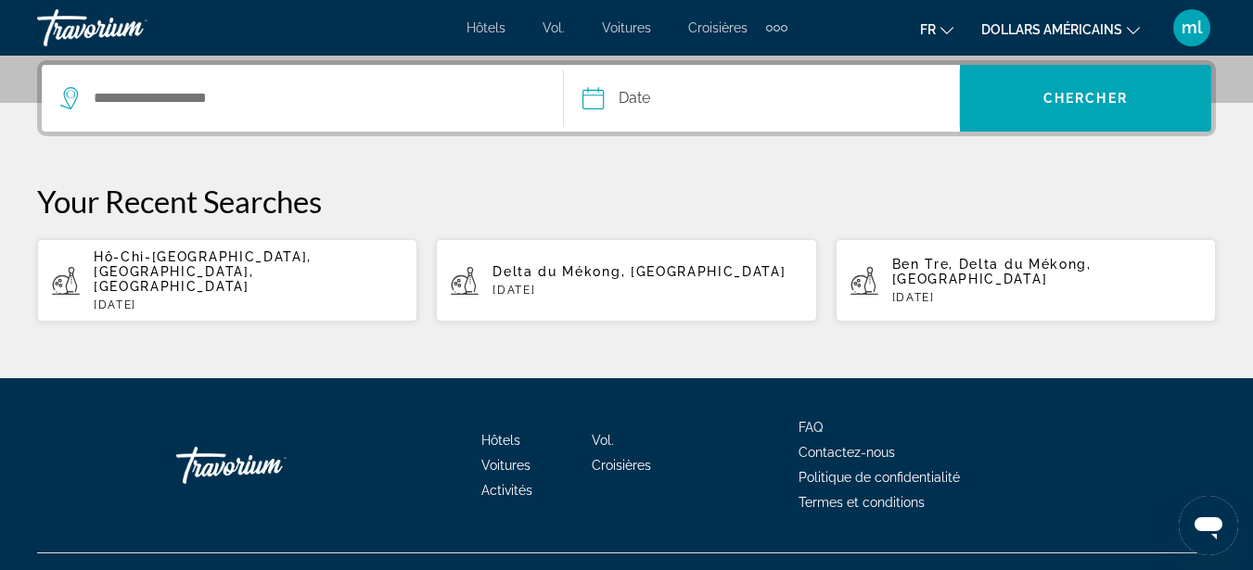
drag, startPoint x: 372, startPoint y: 131, endPoint x: 371, endPoint y: 115, distance: 15.8
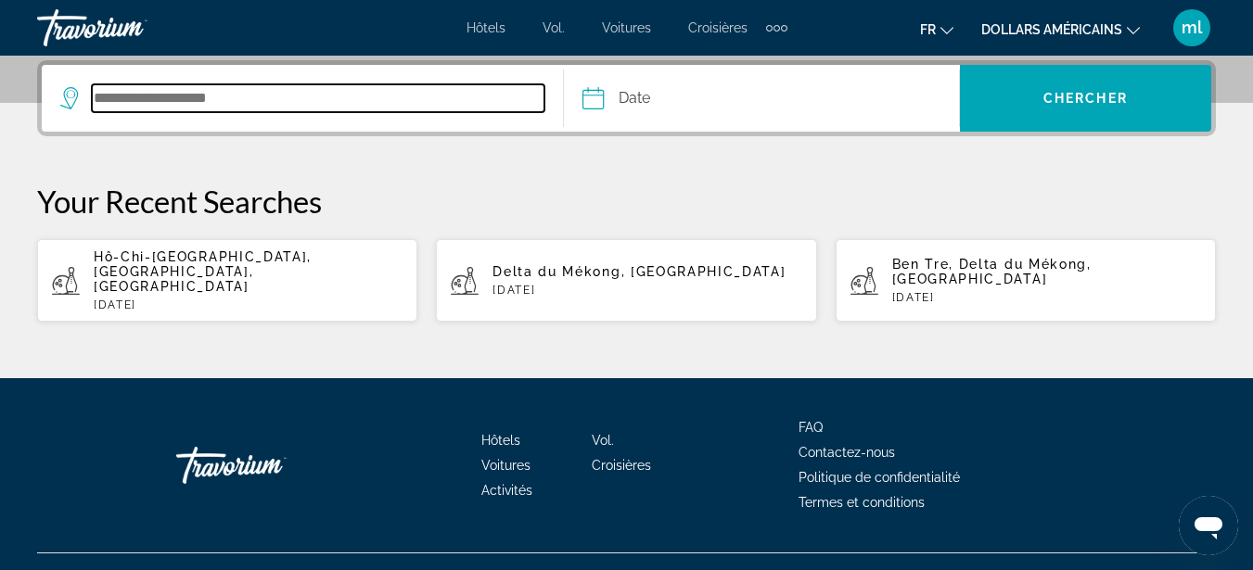
click at [370, 106] on input "Search destination" at bounding box center [318, 98] width 453 height 28
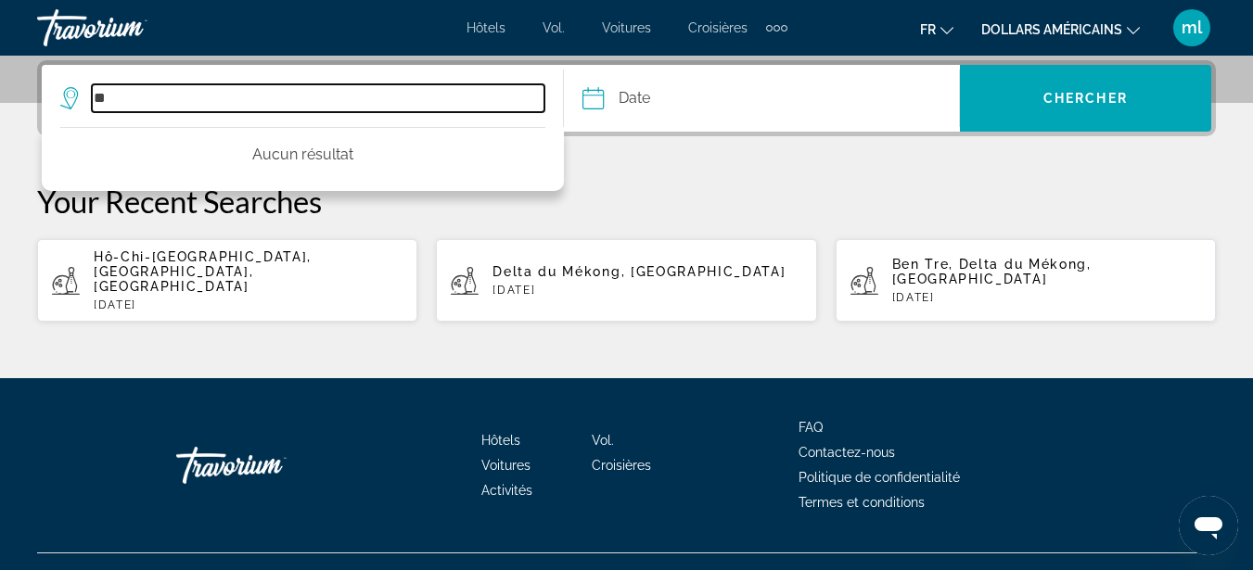
type input "*"
type input "**********"
